Goal: Browse casually

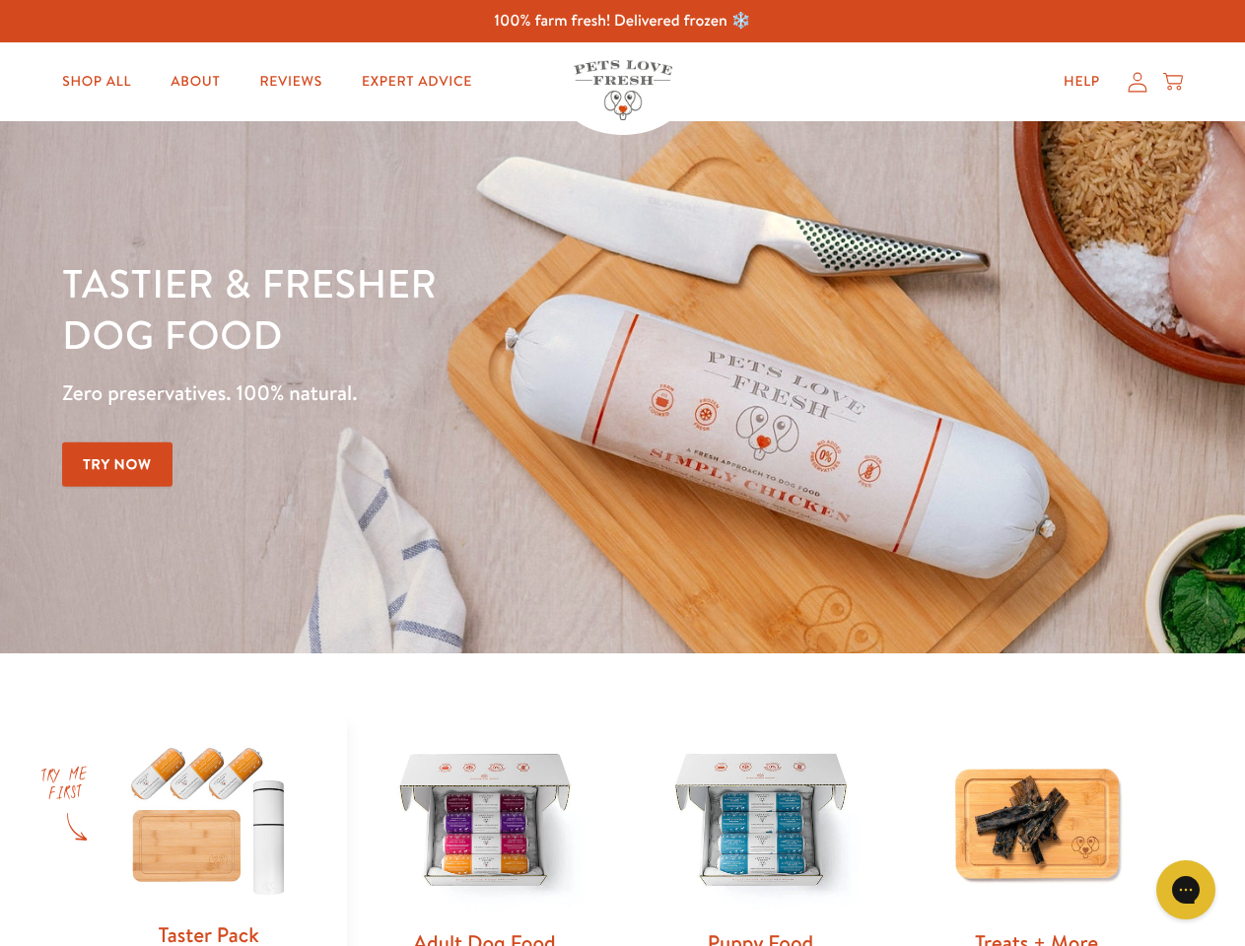
click at [622, 473] on div "Tastier & fresher dog food Zero preservatives. 100% natural. Try Now" at bounding box center [435, 387] width 747 height 260
click at [1186, 890] on icon "Gorgias live chat" at bounding box center [1185, 889] width 19 height 19
